Goal: Transaction & Acquisition: Purchase product/service

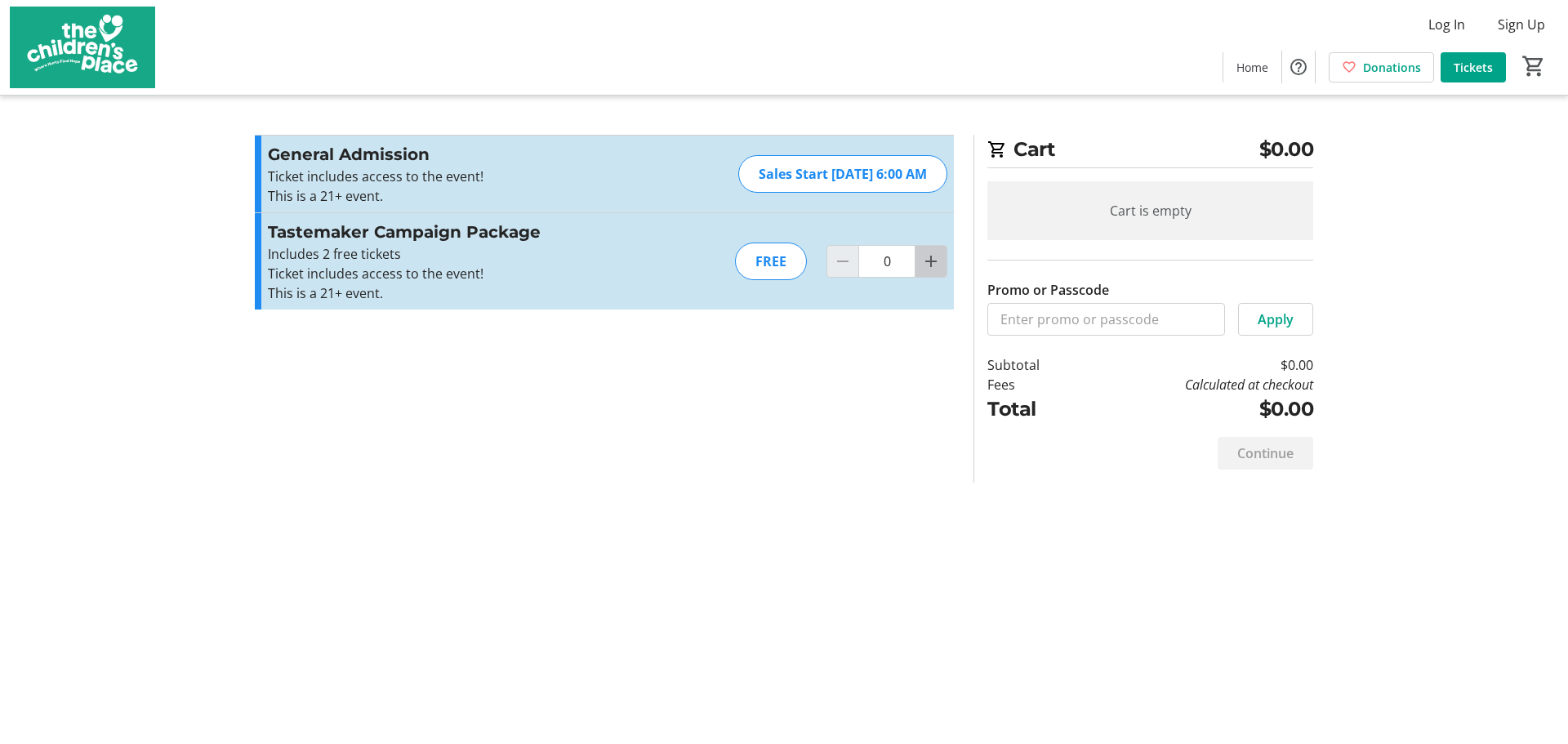
click at [933, 260] on mat-icon "Increment by one" at bounding box center [931, 262] width 20 height 20
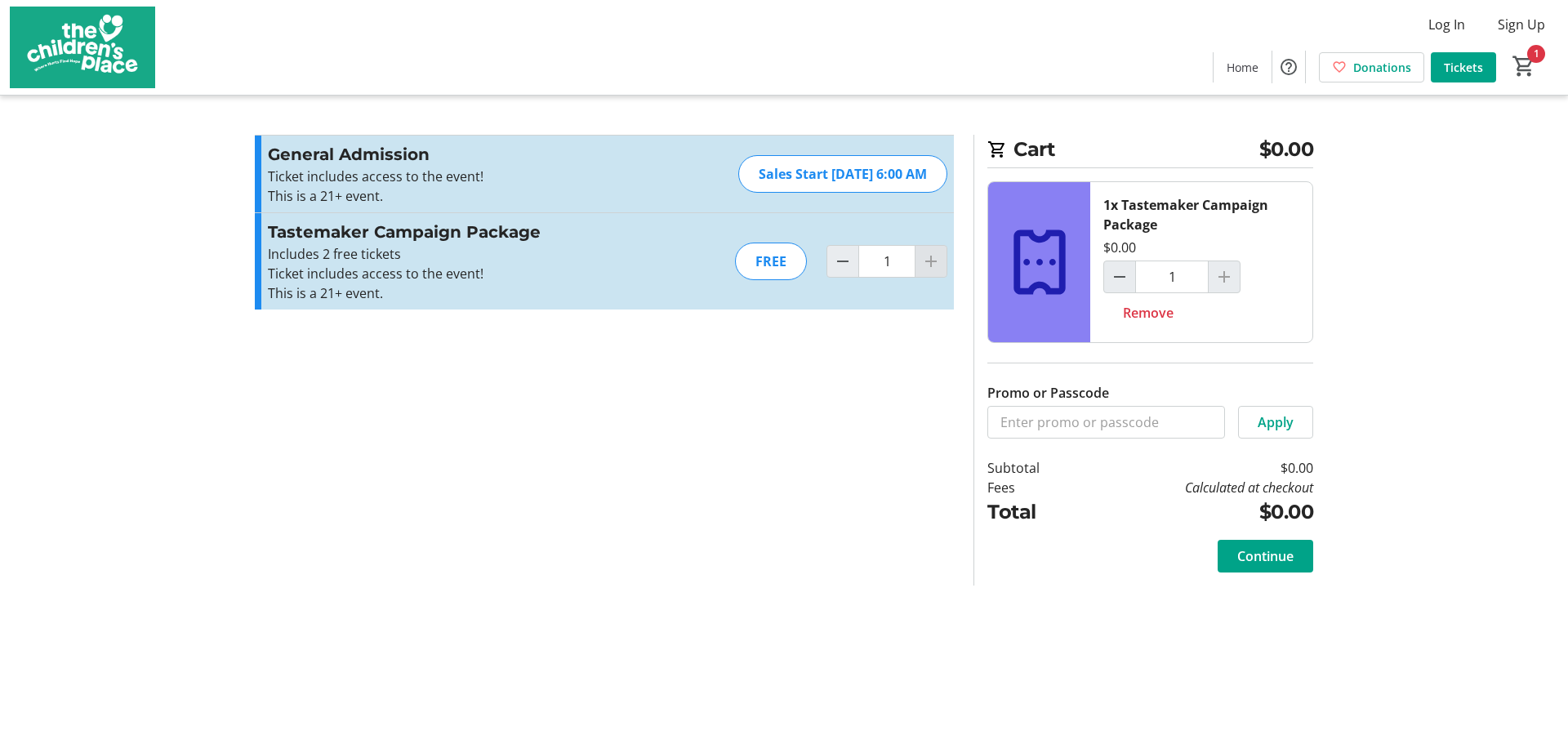
click at [933, 260] on div at bounding box center [930, 261] width 33 height 33
click at [828, 266] on span "Decrement by one" at bounding box center [842, 261] width 31 height 31
type input "0"
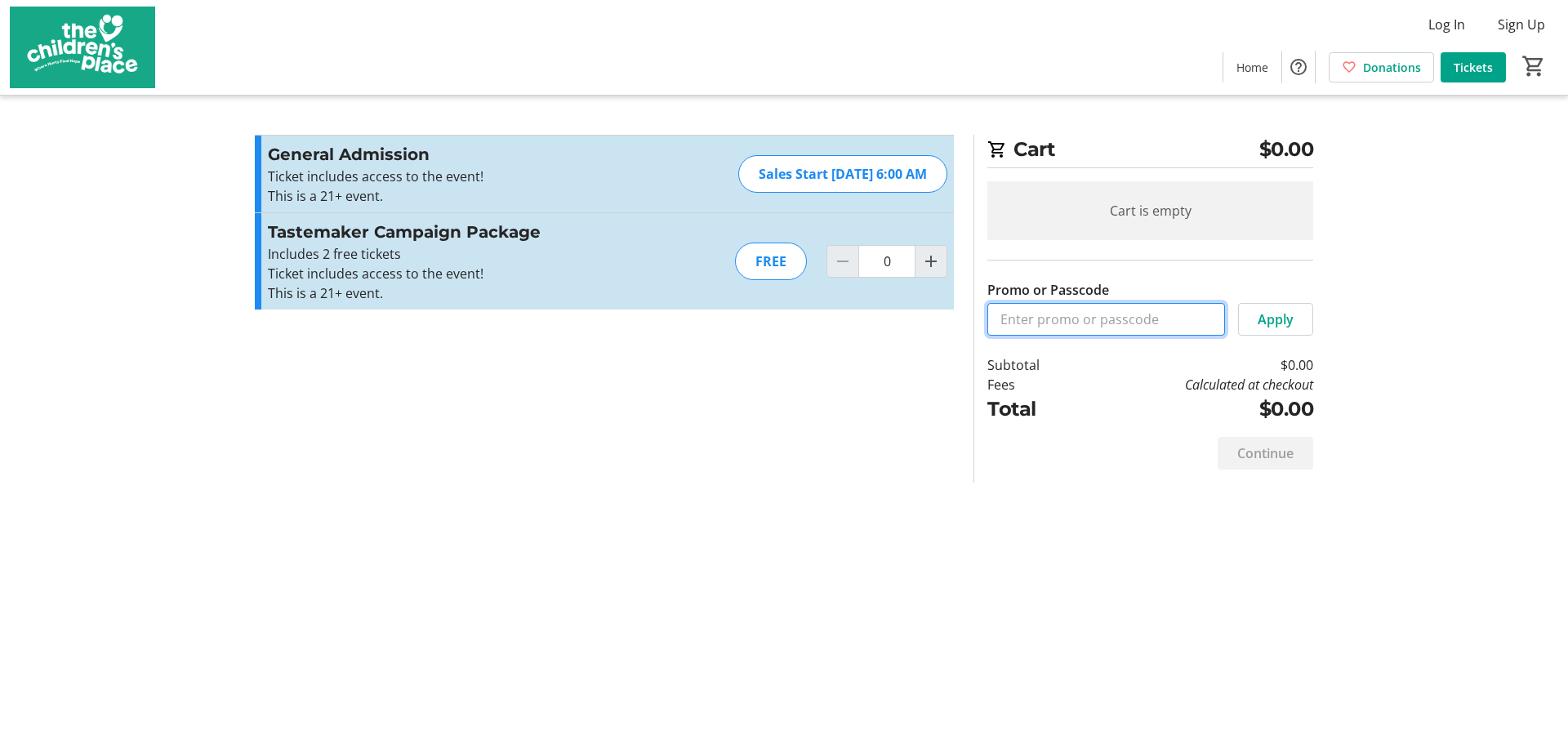
click at [1014, 319] on input "Promo or Passcode" at bounding box center [1105, 319] width 238 height 33
type input "tastemaker2025"
click at [1250, 326] on span at bounding box center [1275, 319] width 74 height 39
click at [928, 265] on mat-icon "Increment by one" at bounding box center [931, 262] width 20 height 20
type input "1"
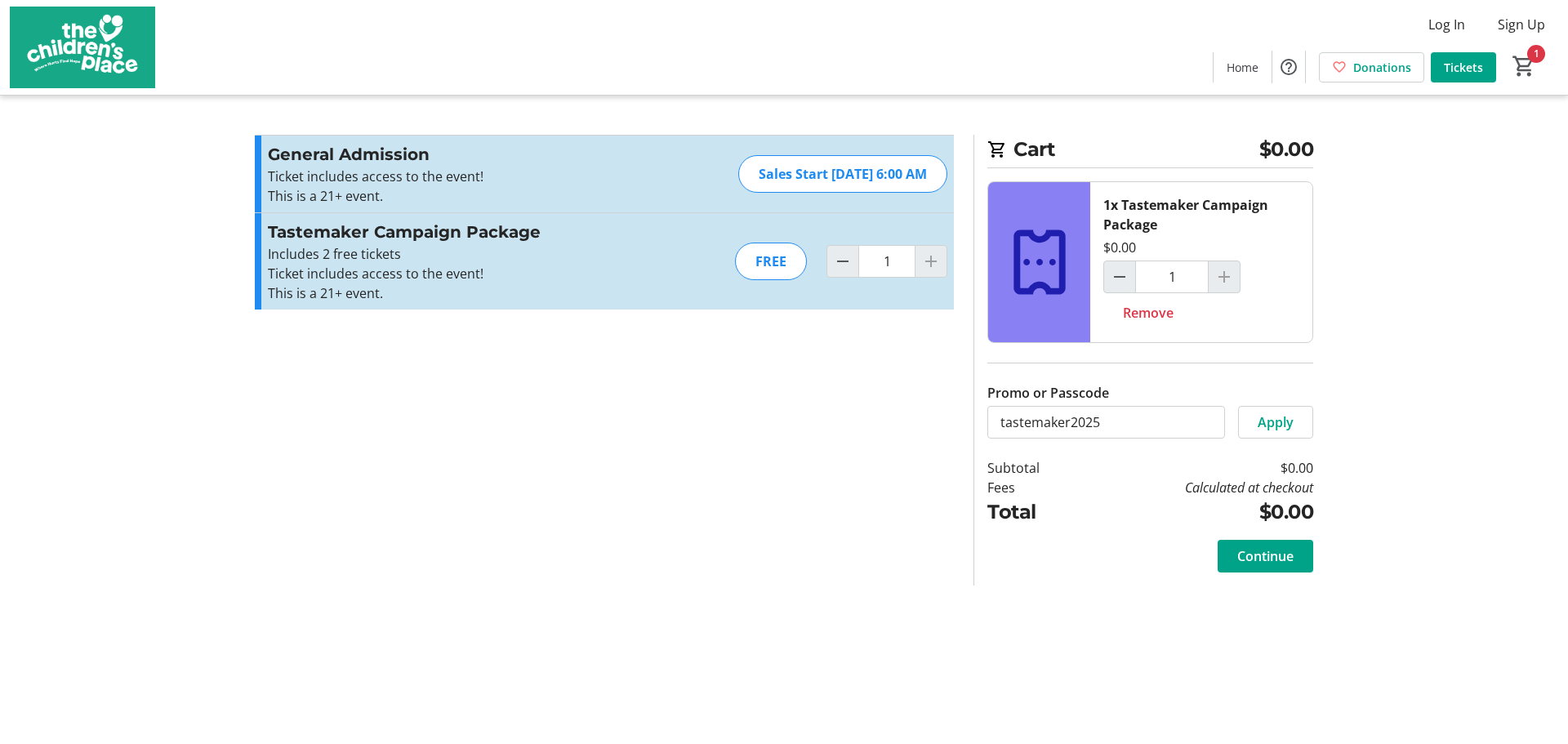
click at [1227, 279] on div at bounding box center [1224, 277] width 33 height 33
click at [1374, 436] on tr-checkout-feature-upsell-ui "Cart $0.00 1x Tastemaker Campaign Package $0.00 1 Remove Promo or Passcode Appl…" at bounding box center [784, 372] width 1568 height 744
click at [1277, 556] on span "Continue" at bounding box center [1264, 557] width 57 height 20
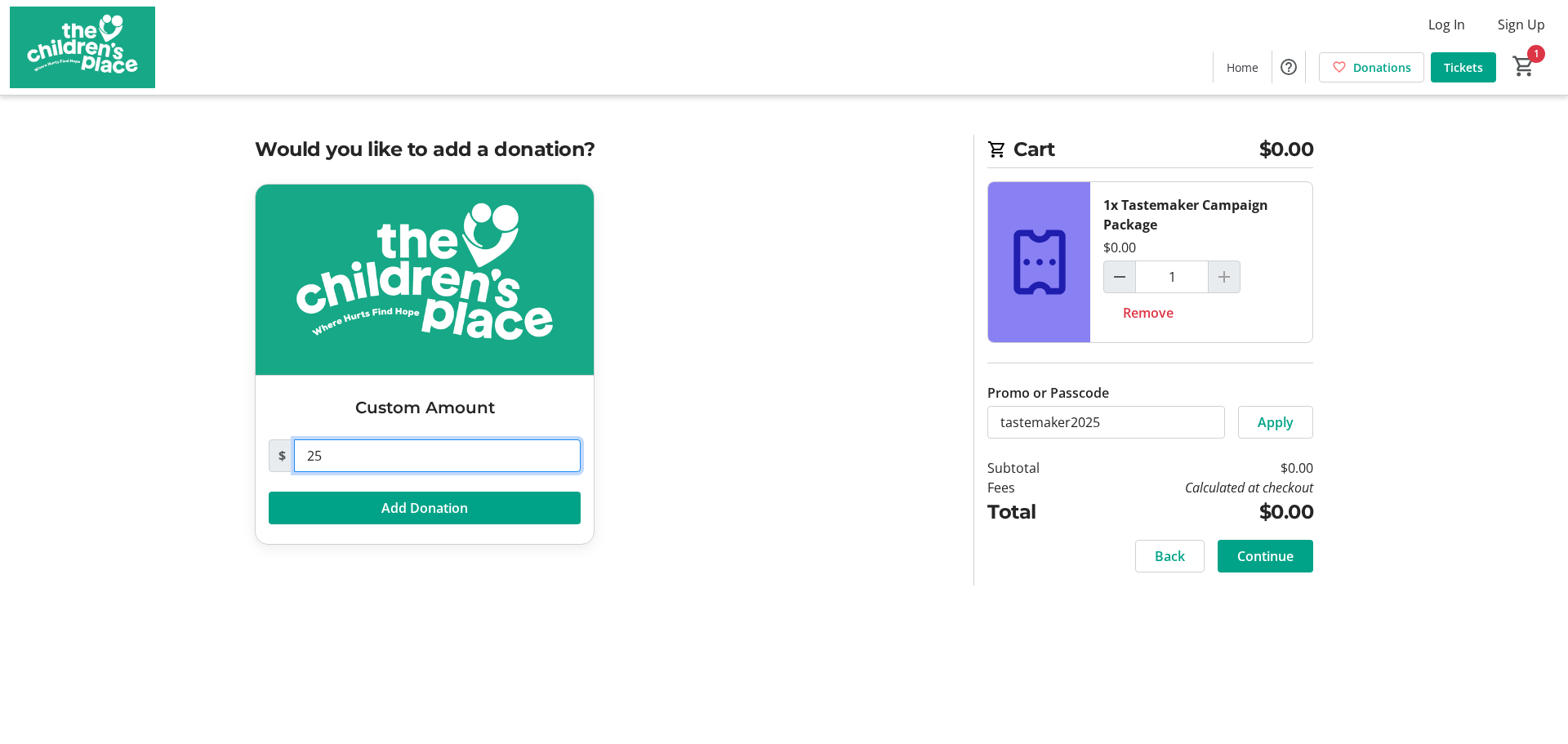
drag, startPoint x: 329, startPoint y: 450, endPoint x: 302, endPoint y: 448, distance: 27.1
click at [302, 448] on input "25" at bounding box center [437, 455] width 287 height 33
type input "0"
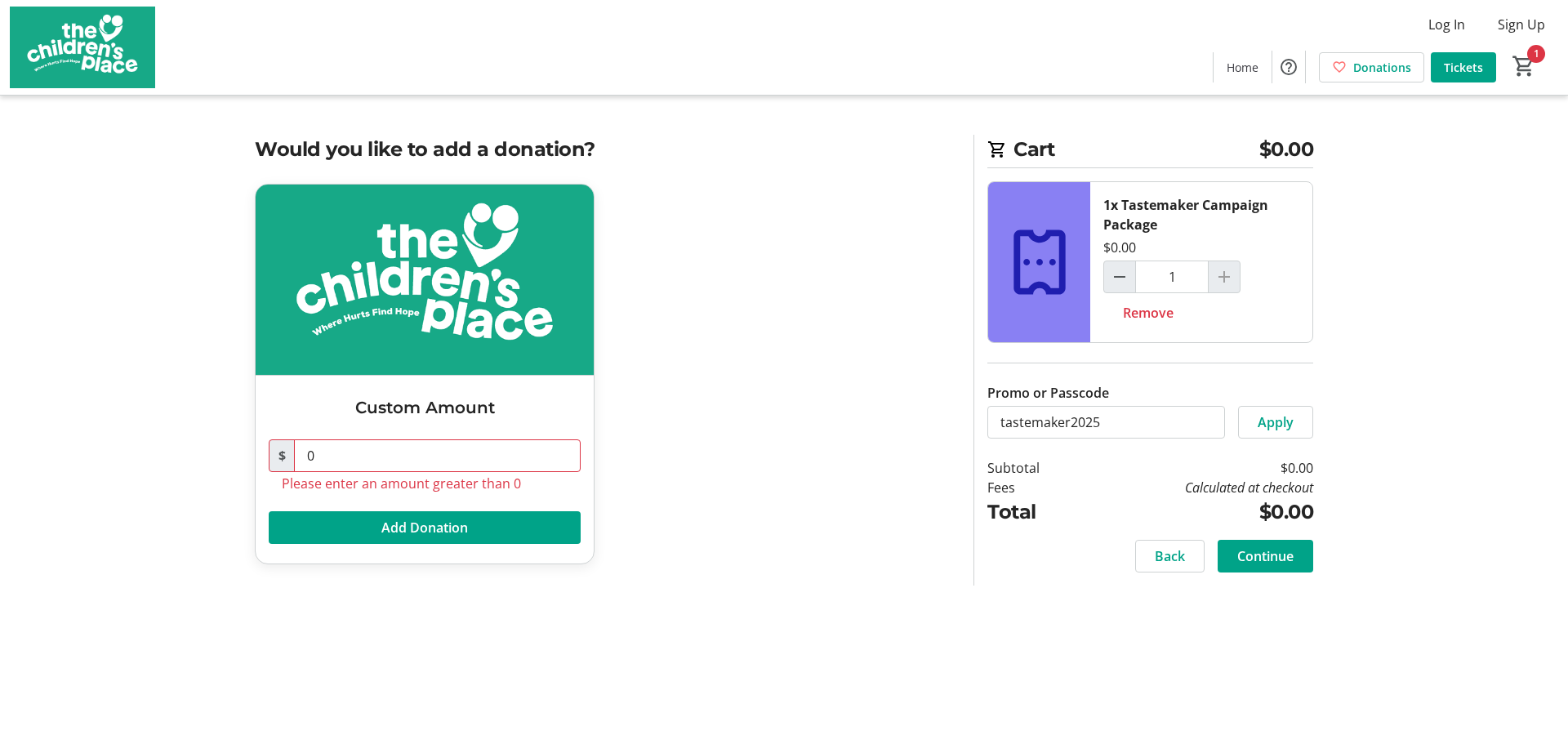
click at [724, 465] on div "Custom Amount $ 0 Please enter an amount greater than 0 Add Donation" at bounding box center [604, 384] width 719 height 400
